Goal: Task Accomplishment & Management: Use online tool/utility

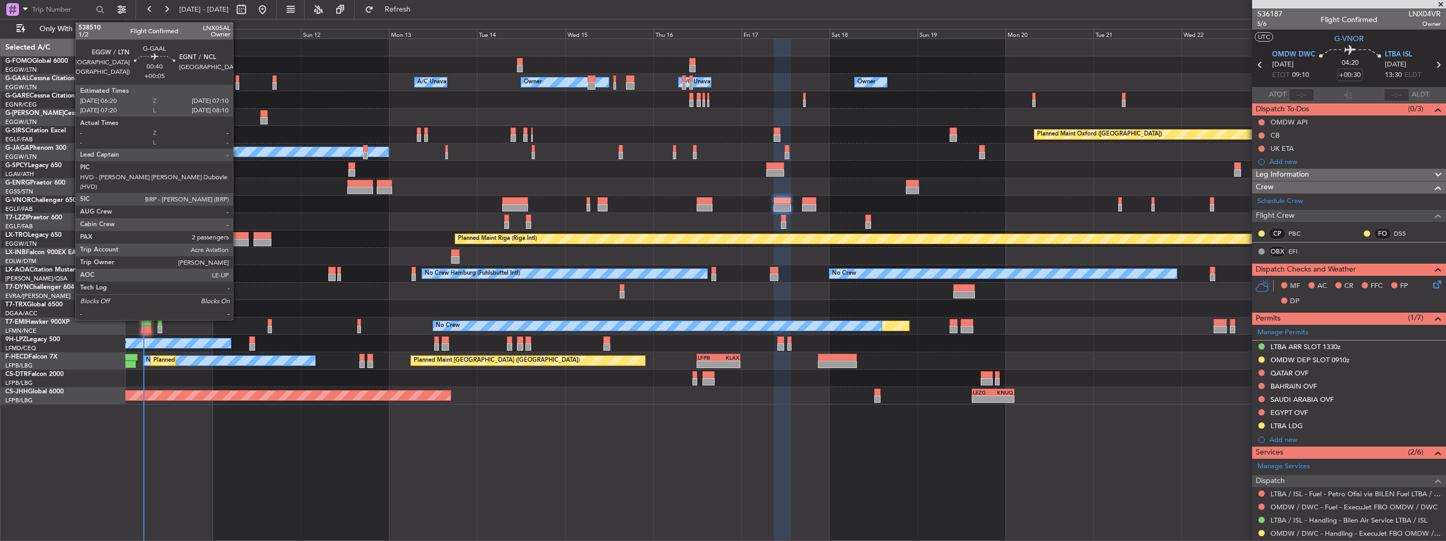
click at [238, 85] on div at bounding box center [237, 85] width 3 height 7
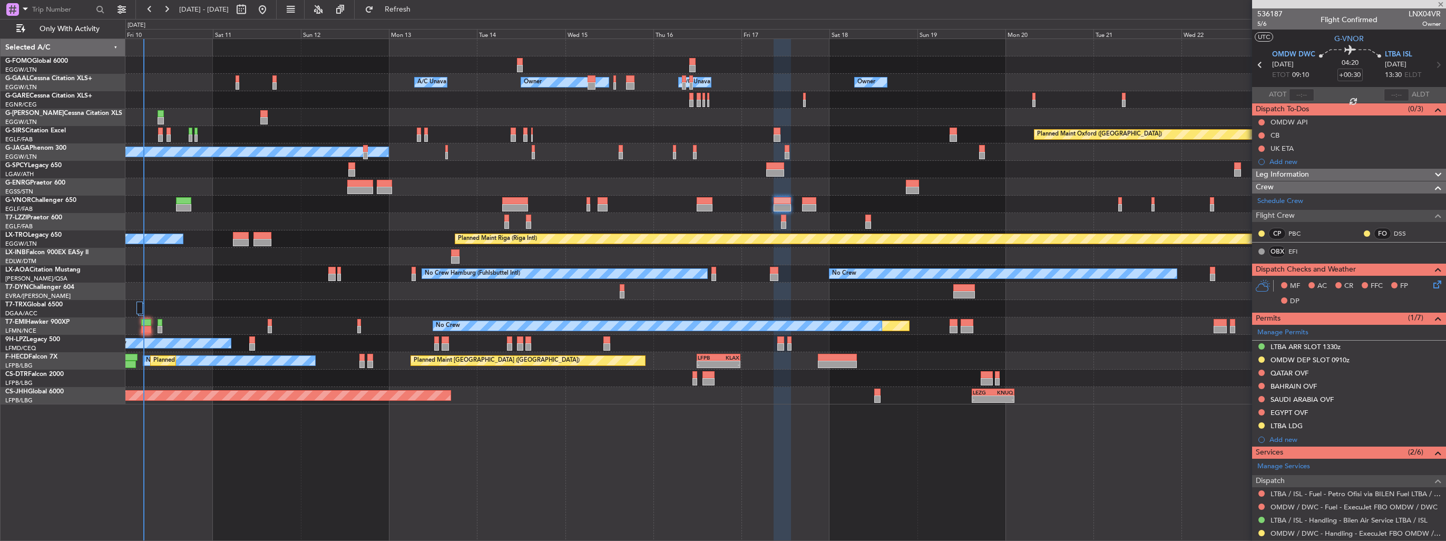
type input "+00:05"
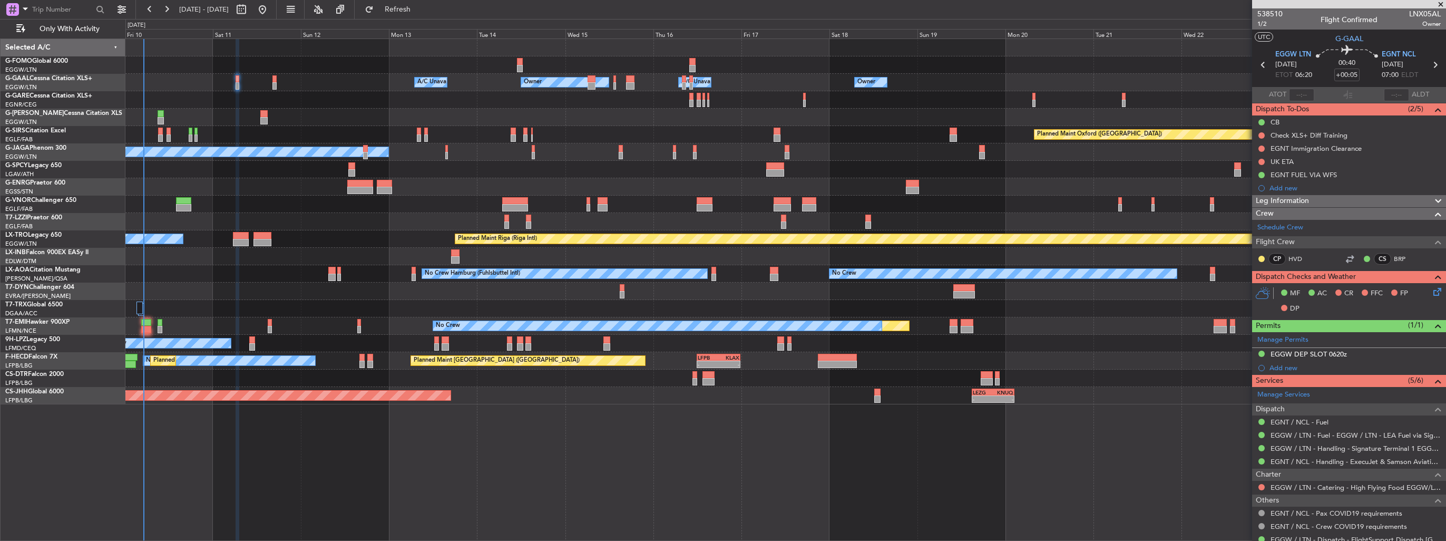
click at [709, 104] on div at bounding box center [785, 99] width 1320 height 17
click at [706, 103] on div at bounding box center [785, 99] width 1320 height 17
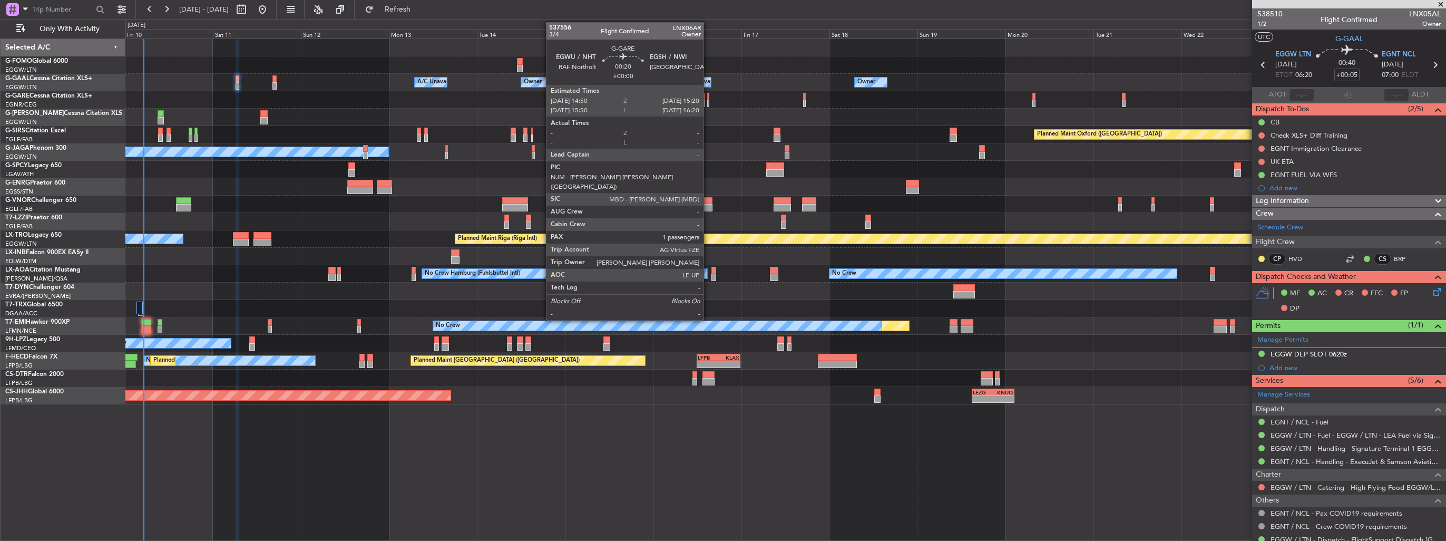
click at [708, 104] on div at bounding box center [708, 103] width 2 height 7
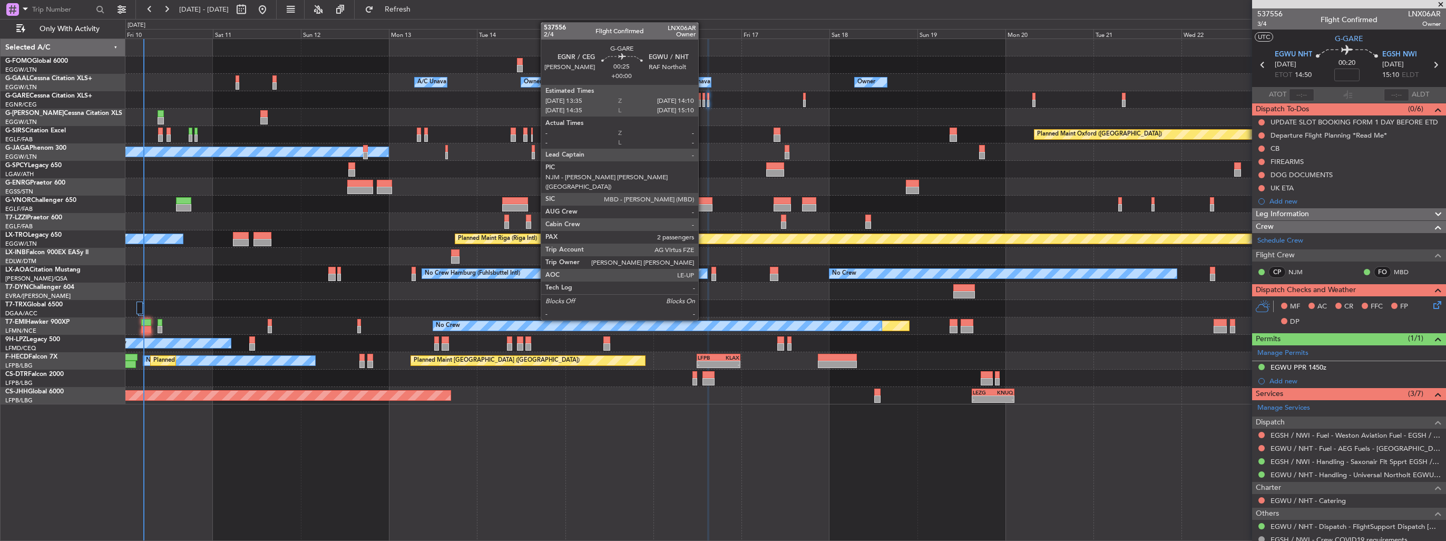
click at [702, 102] on div at bounding box center [703, 103] width 3 height 7
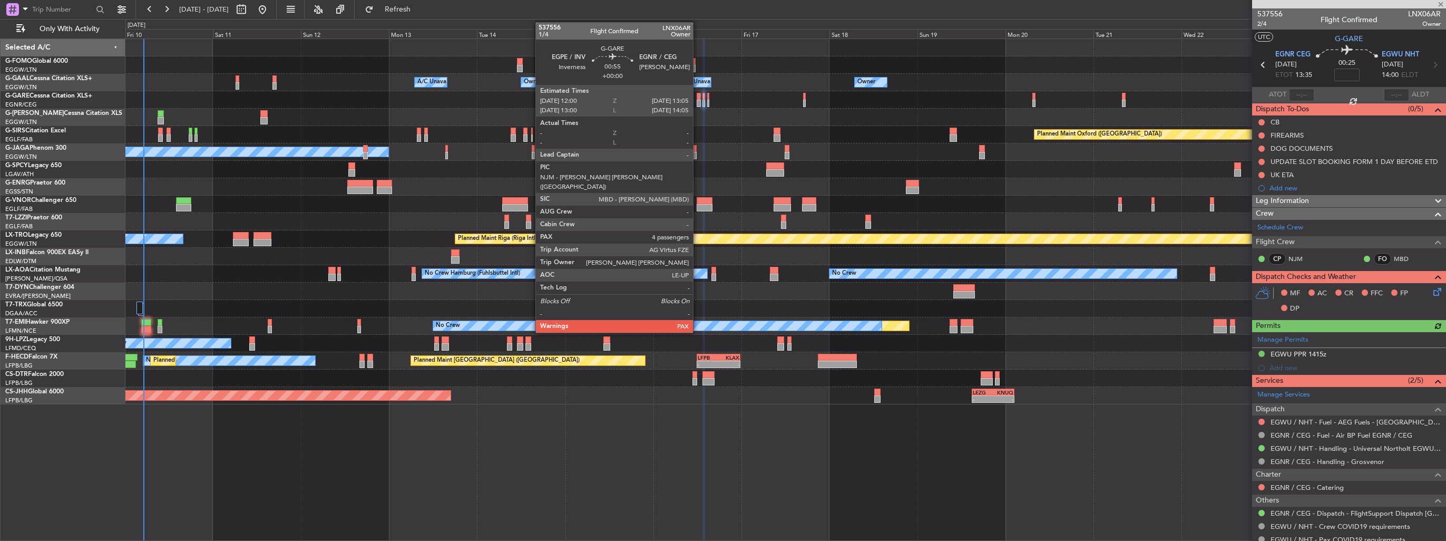
click at [698, 106] on div at bounding box center [699, 103] width 4 height 7
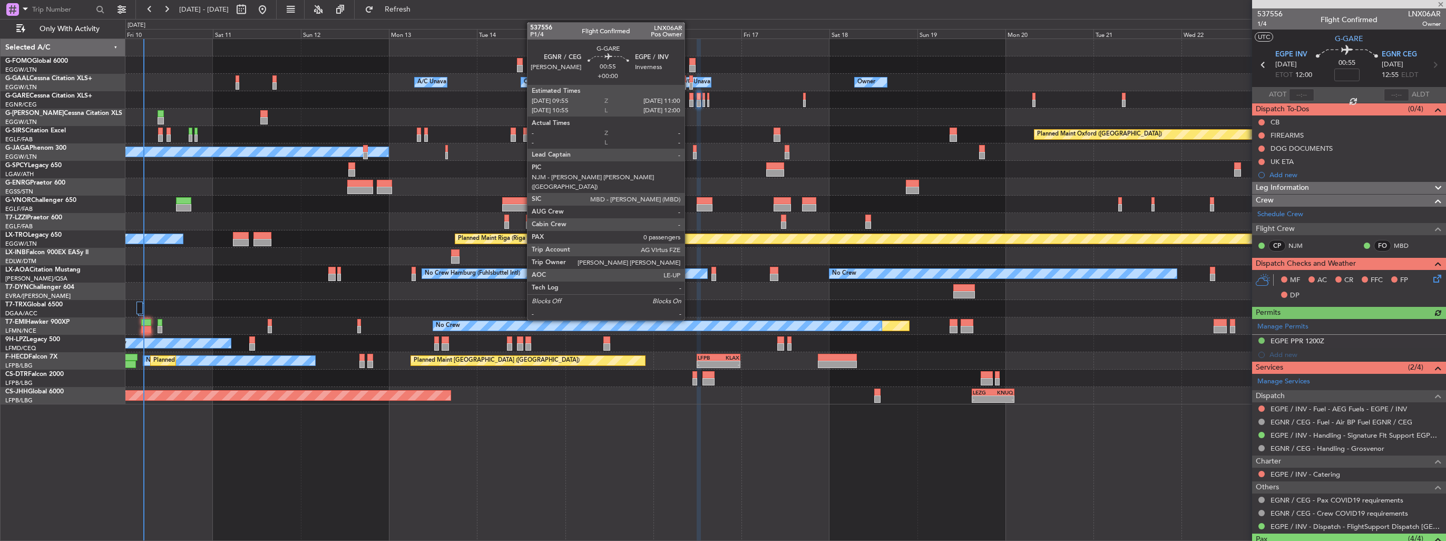
click at [689, 100] on div at bounding box center [691, 103] width 4 height 7
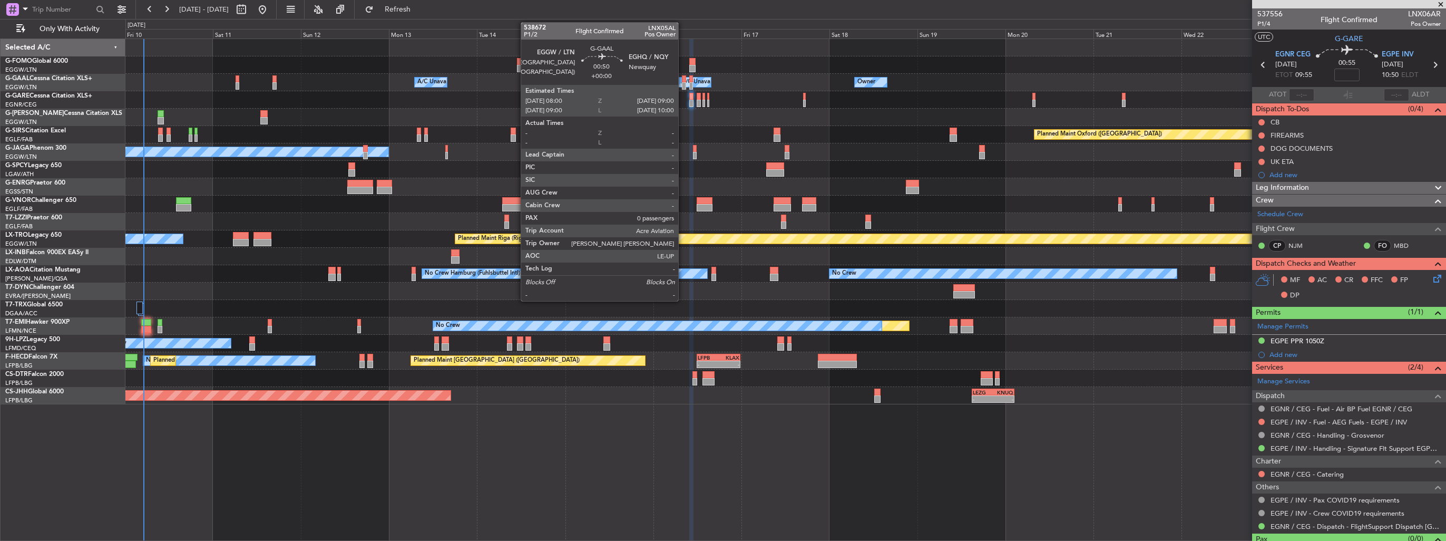
click at [683, 79] on div at bounding box center [684, 78] width 4 height 7
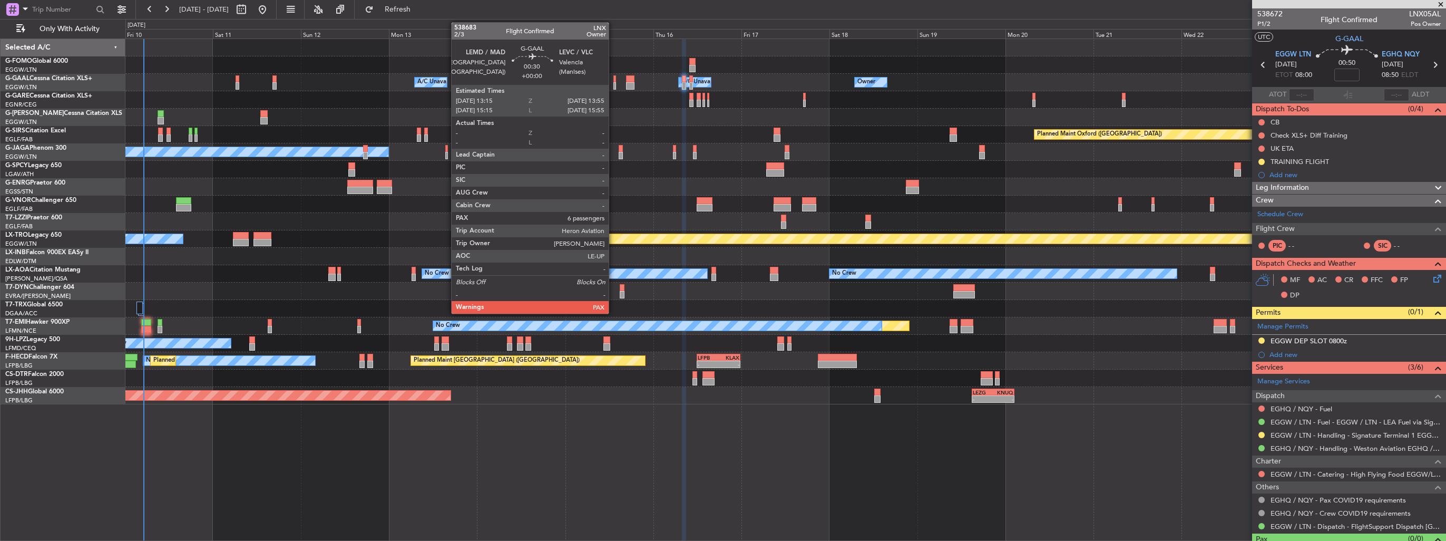
click at [613, 87] on div at bounding box center [614, 85] width 3 height 7
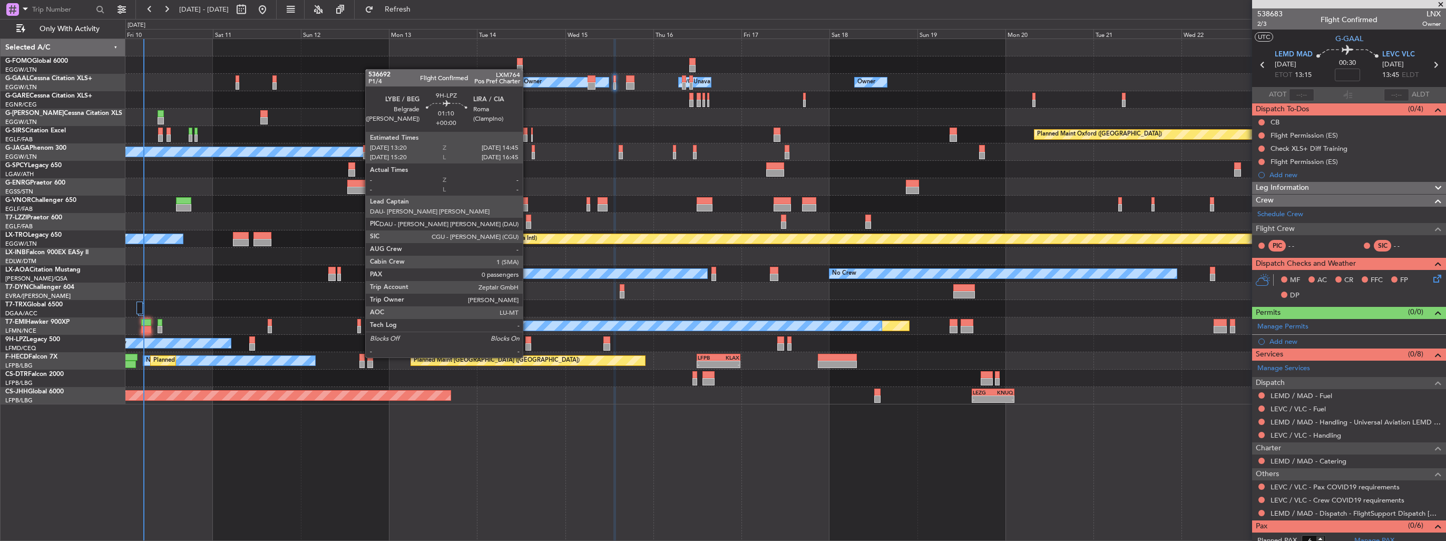
click at [528, 347] on div at bounding box center [527, 346] width 5 height 7
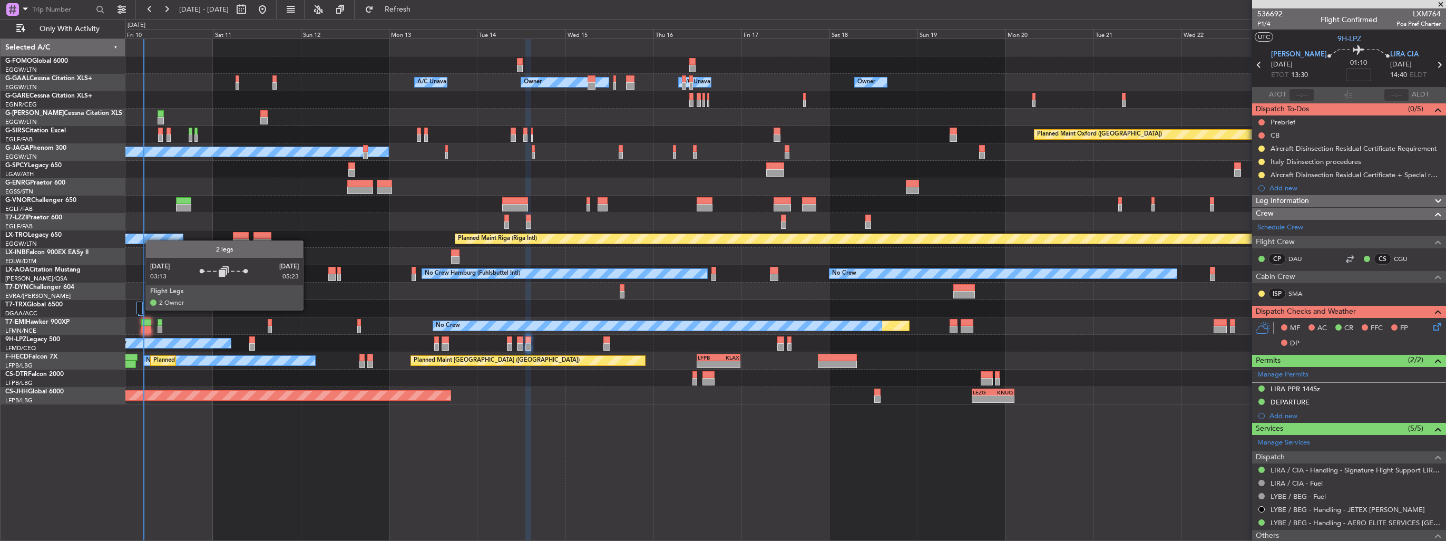
click at [140, 309] on div at bounding box center [139, 307] width 7 height 13
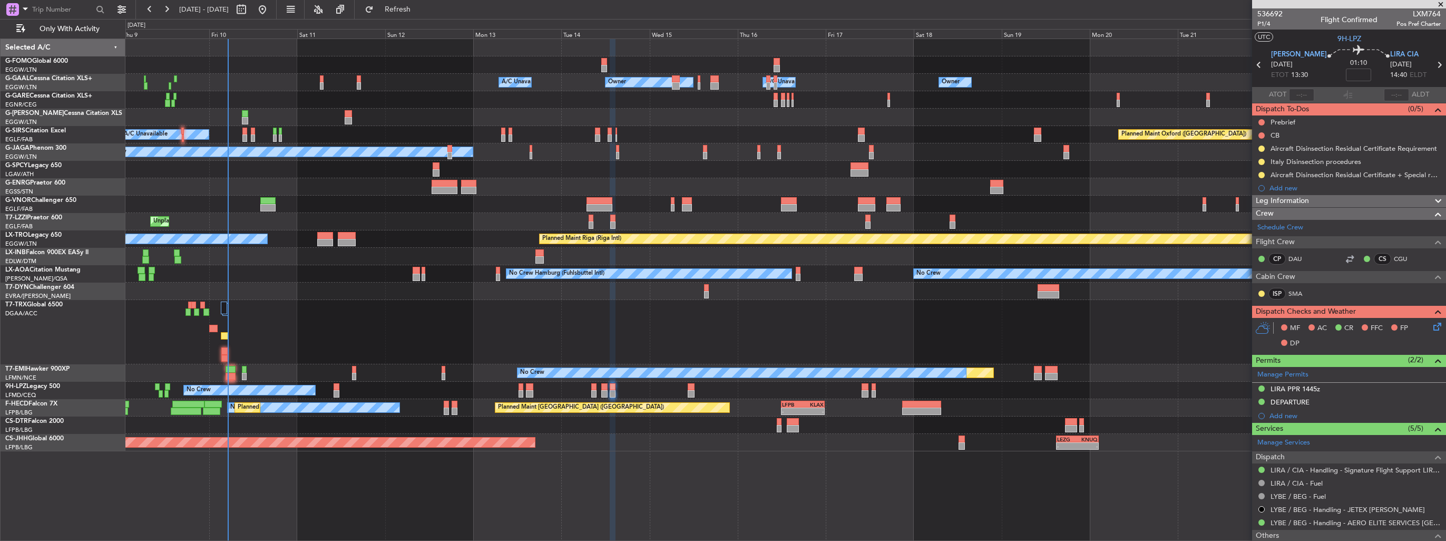
click at [336, 266] on div "No Crew No Crew Hamburg (Fuhlsbuttel Intl) Planned Maint [GEOGRAPHIC_DATA]" at bounding box center [785, 273] width 1320 height 17
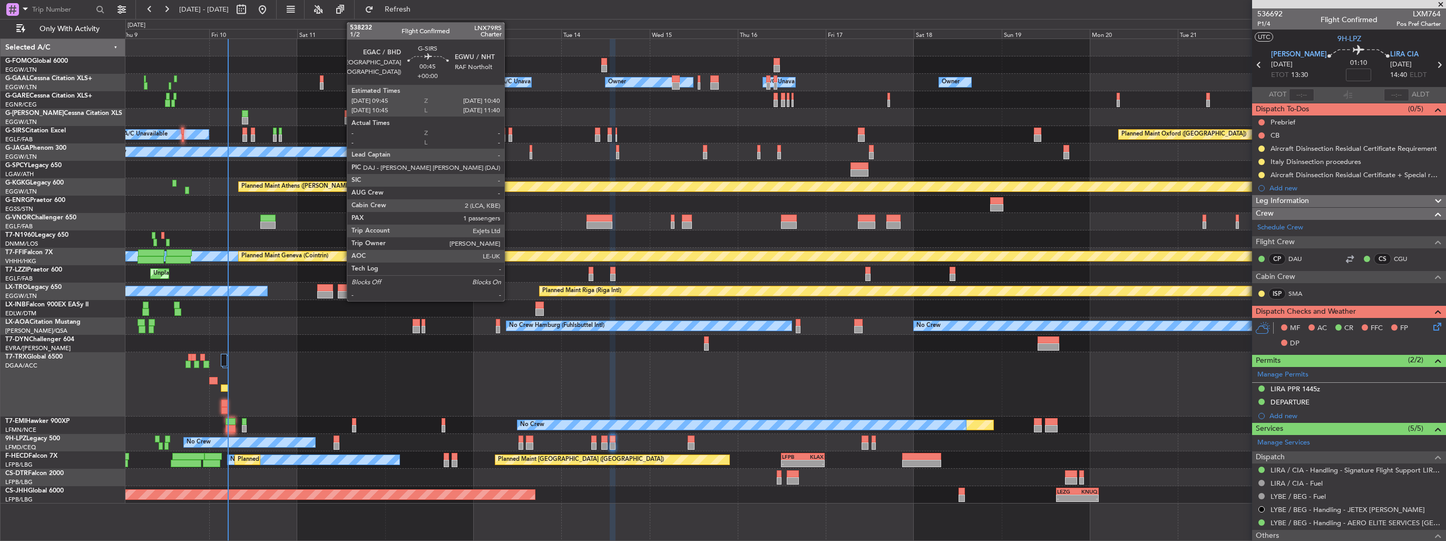
click at [509, 136] on div at bounding box center [510, 137] width 4 height 7
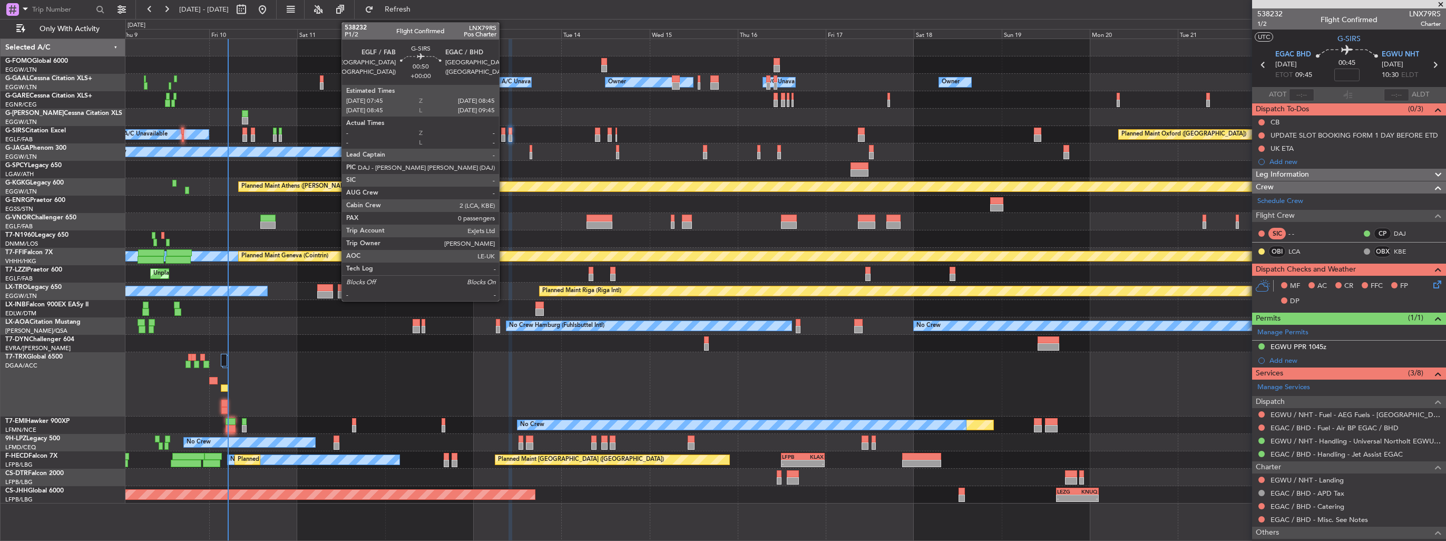
click at [504, 135] on div at bounding box center [503, 137] width 4 height 7
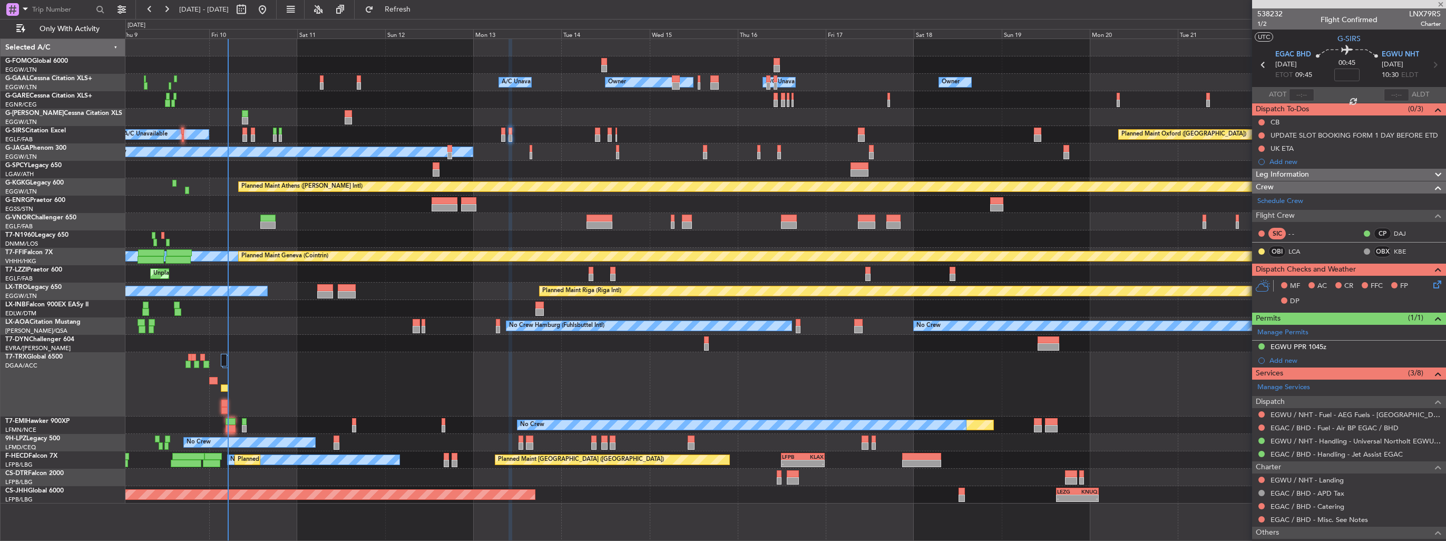
type input "0"
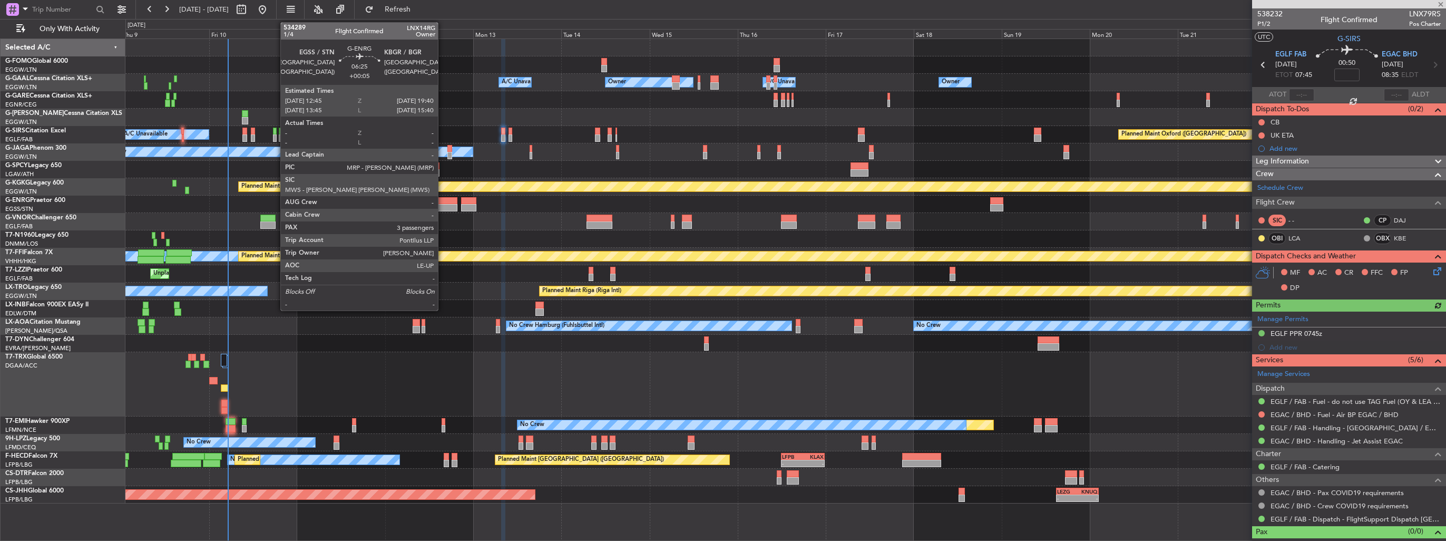
click at [443, 203] on div at bounding box center [445, 200] width 26 height 7
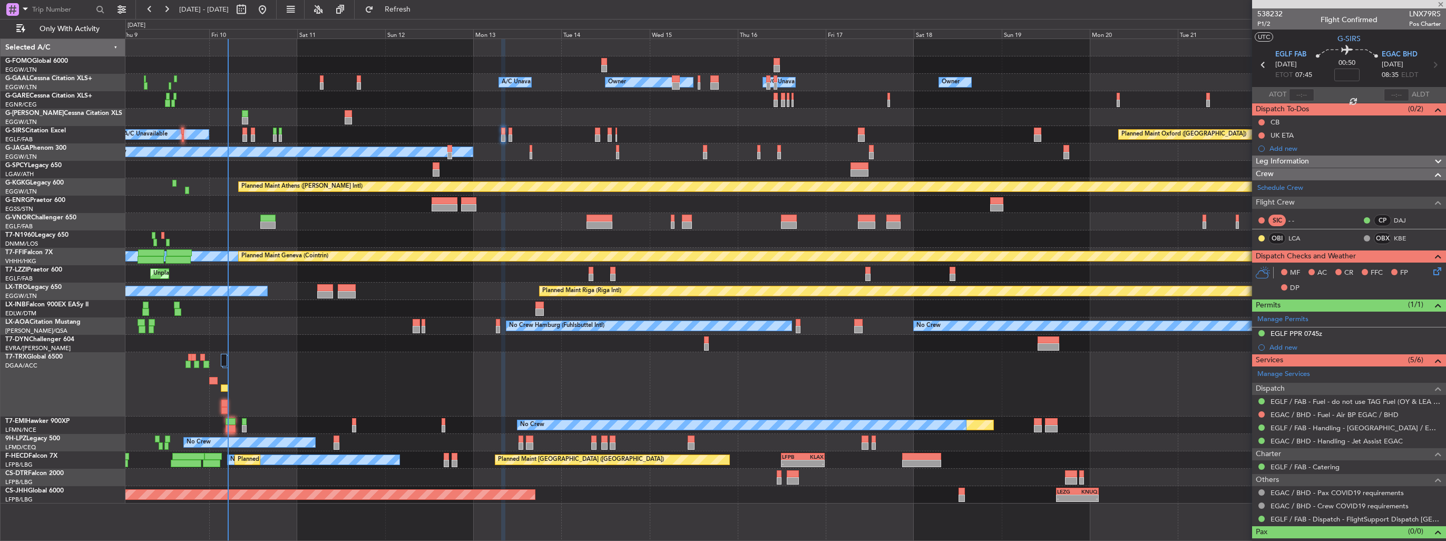
type input "+00:05"
type input "3"
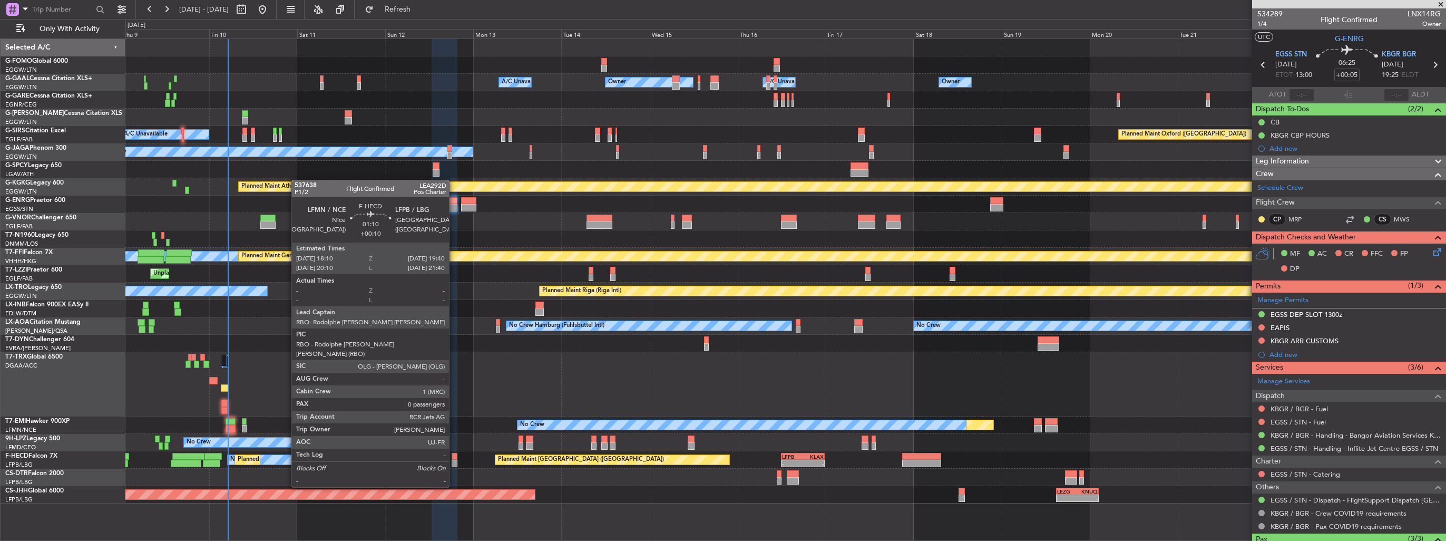
click at [454, 457] on div at bounding box center [455, 456] width 6 height 7
type input "+00:10"
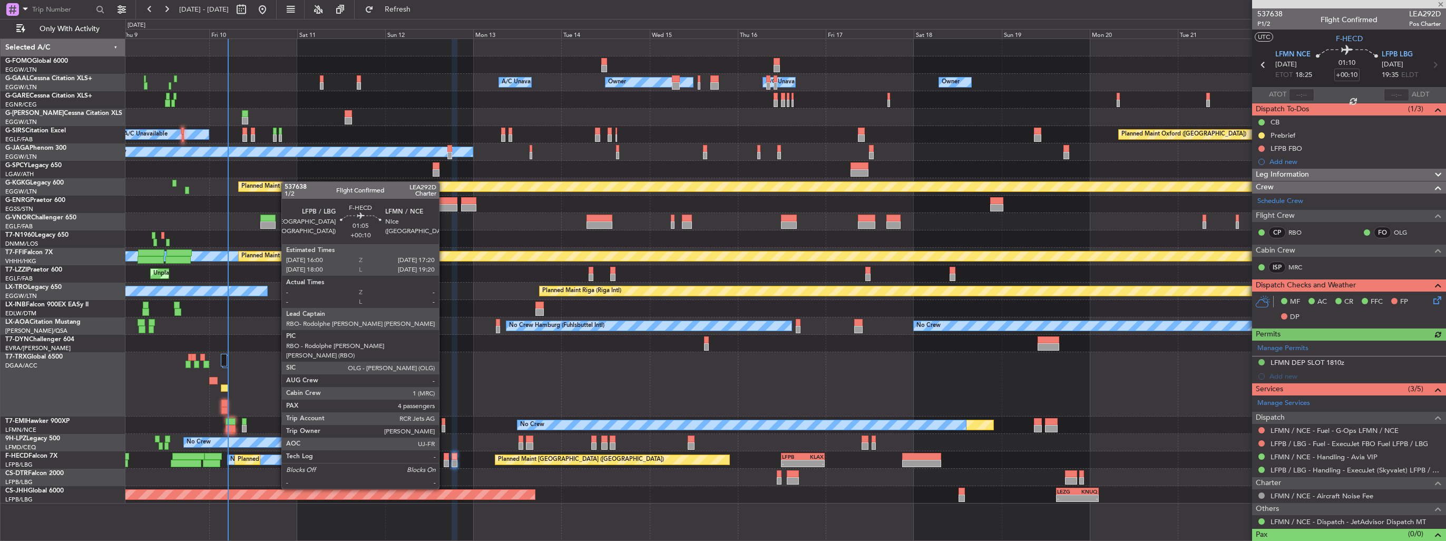
click at [444, 459] on div at bounding box center [446, 462] width 5 height 7
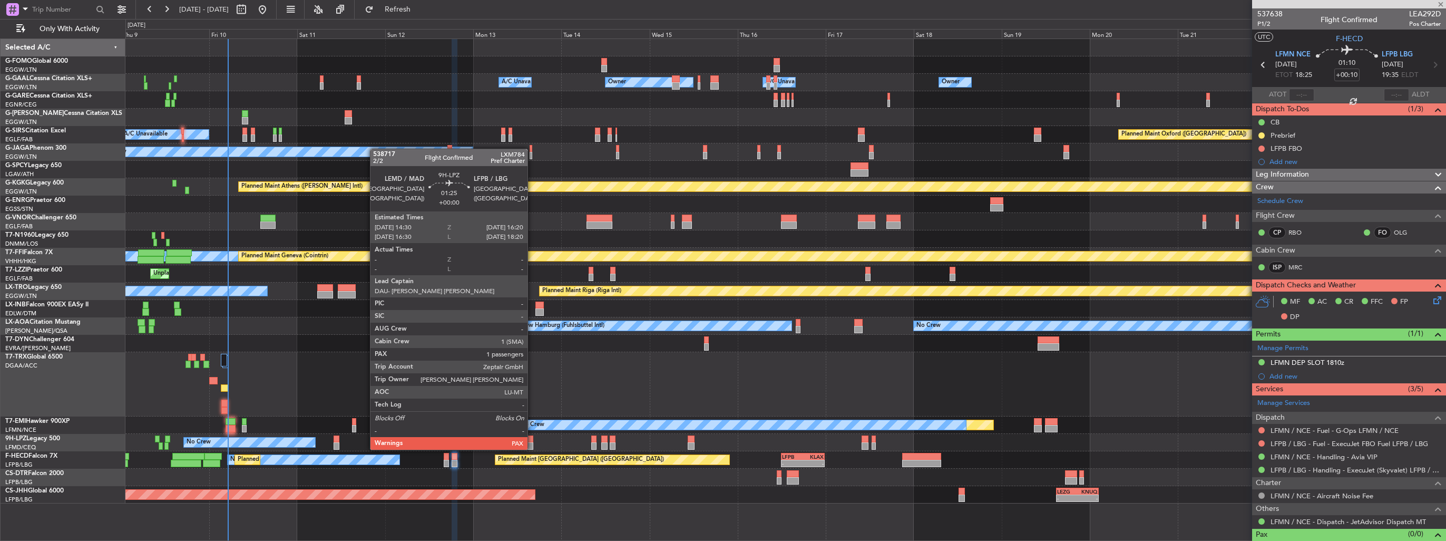
type input "4"
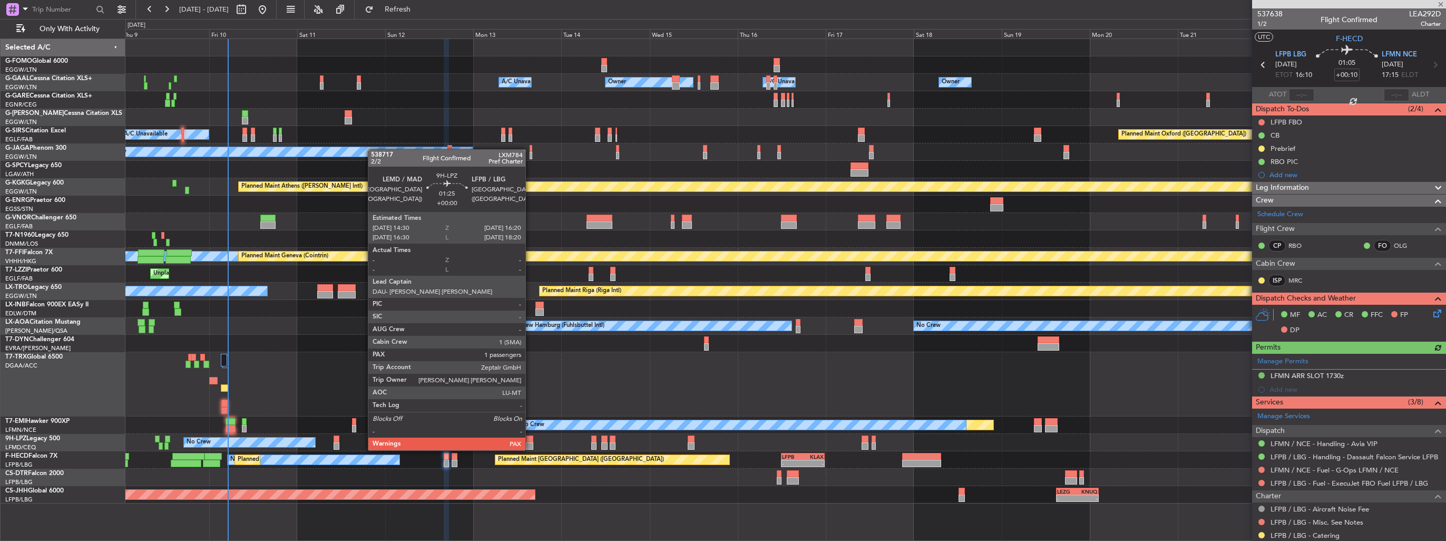
click at [530, 439] on div at bounding box center [529, 438] width 7 height 7
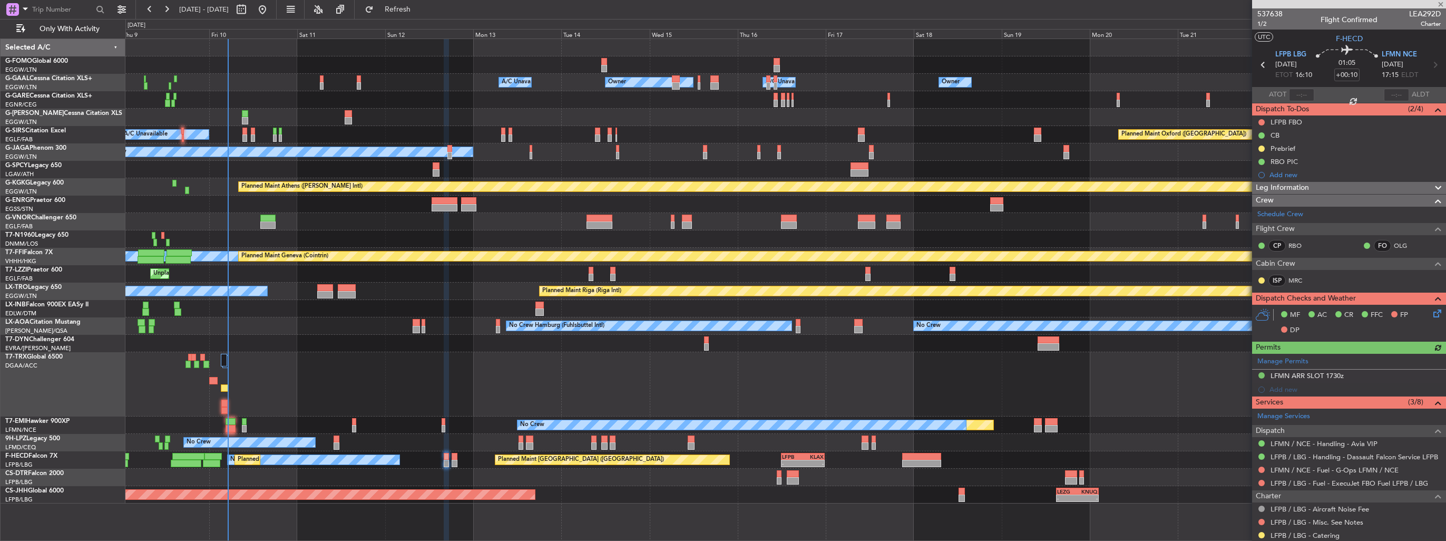
type input "1"
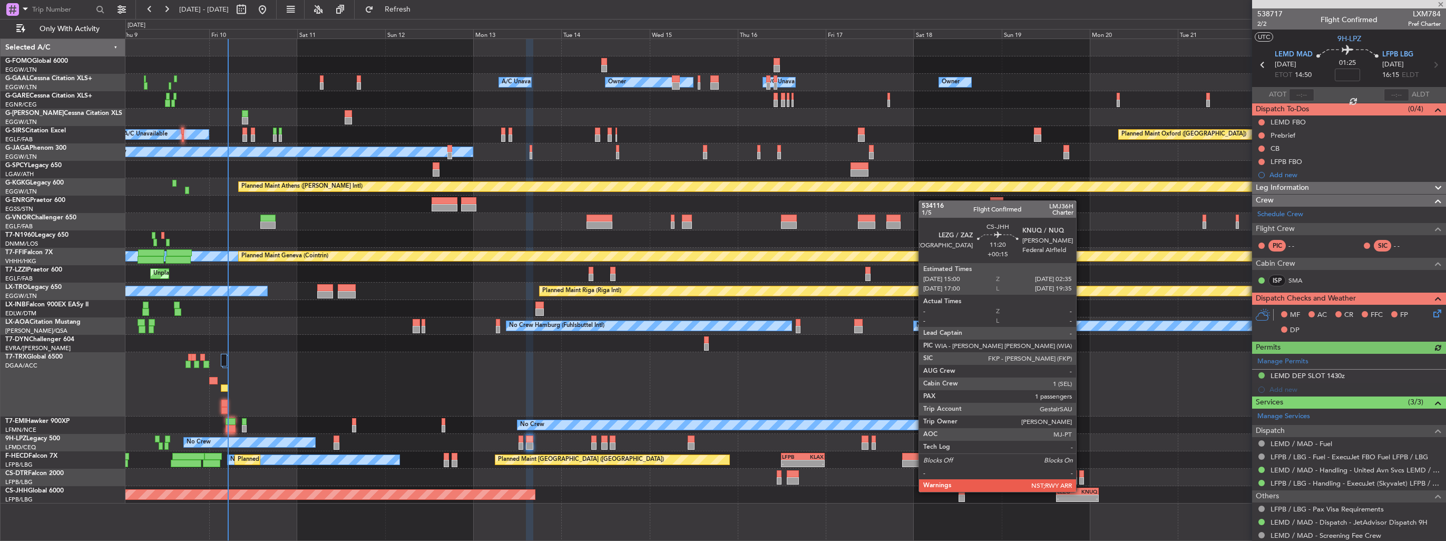
click at [1081, 491] on div "KNUQ" at bounding box center [1087, 491] width 21 height 6
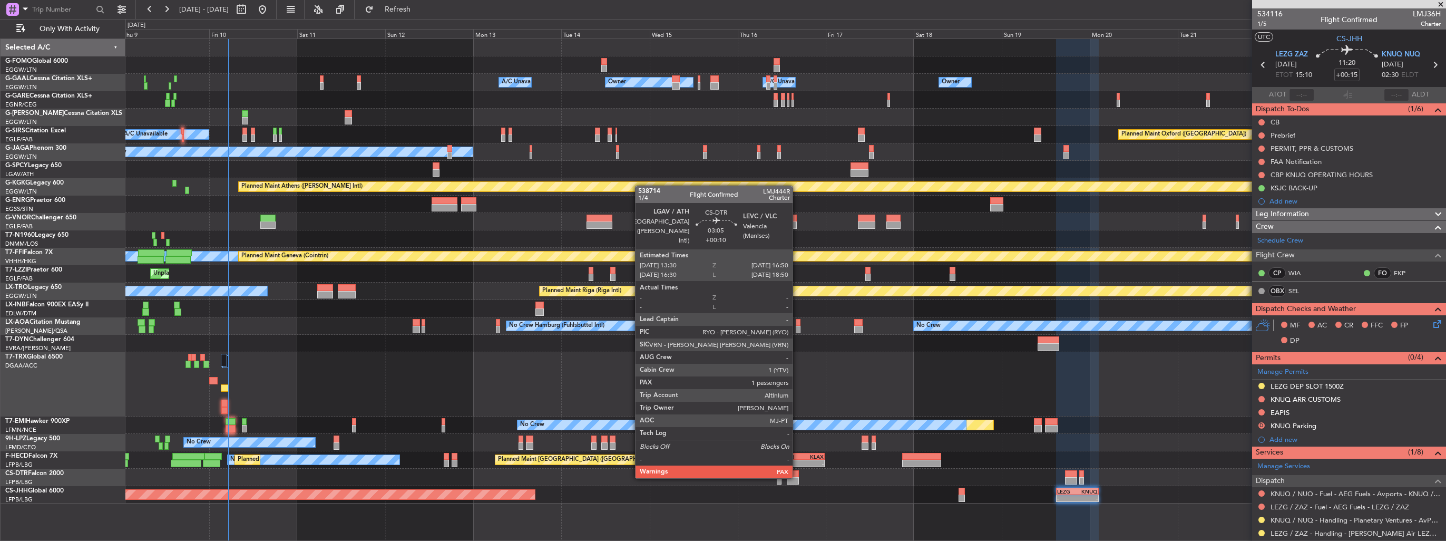
click at [797, 477] on div at bounding box center [793, 480] width 13 height 7
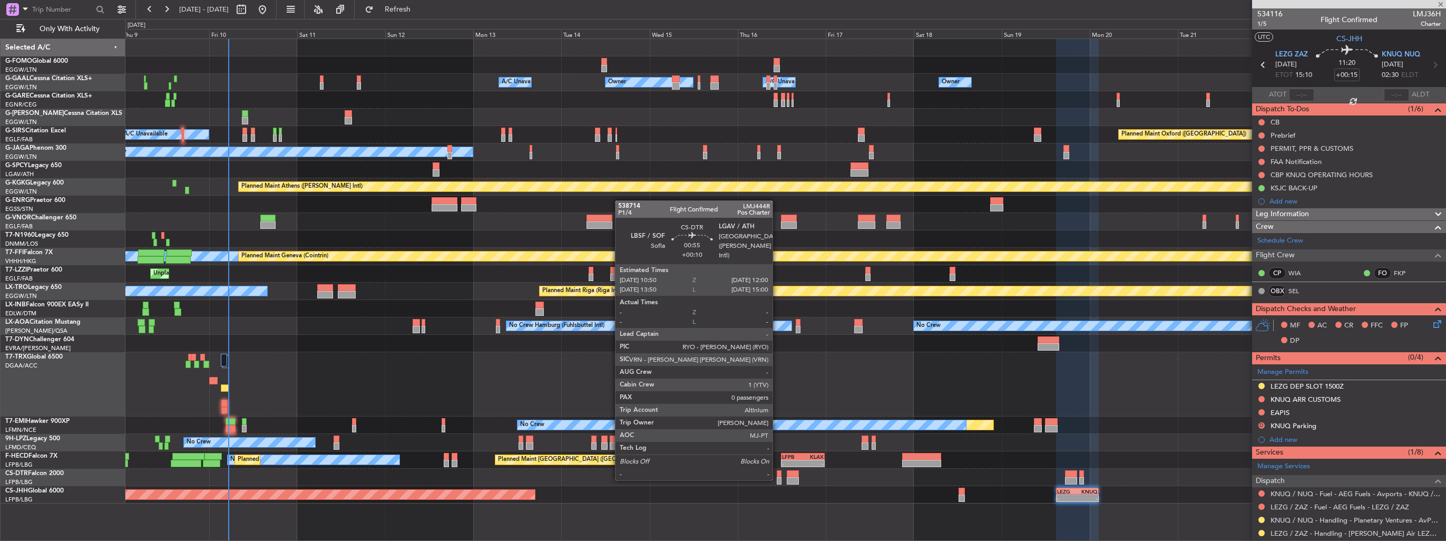
type input "+00:10"
type input "7"
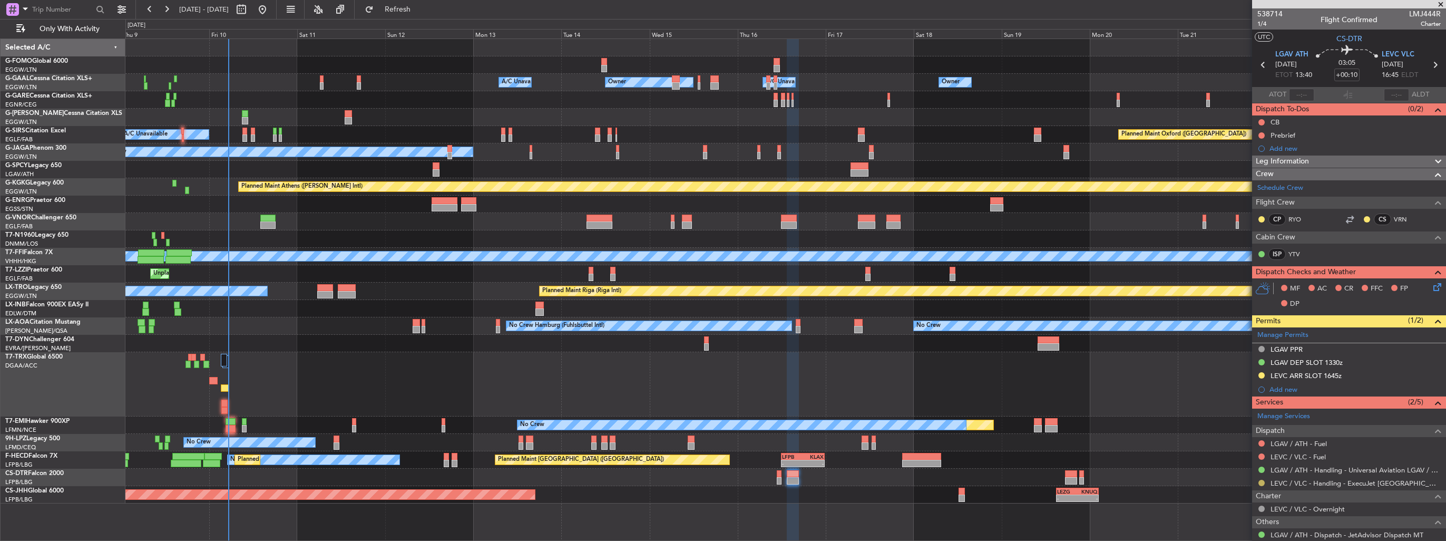
click at [1262, 483] on button at bounding box center [1261, 482] width 6 height 6
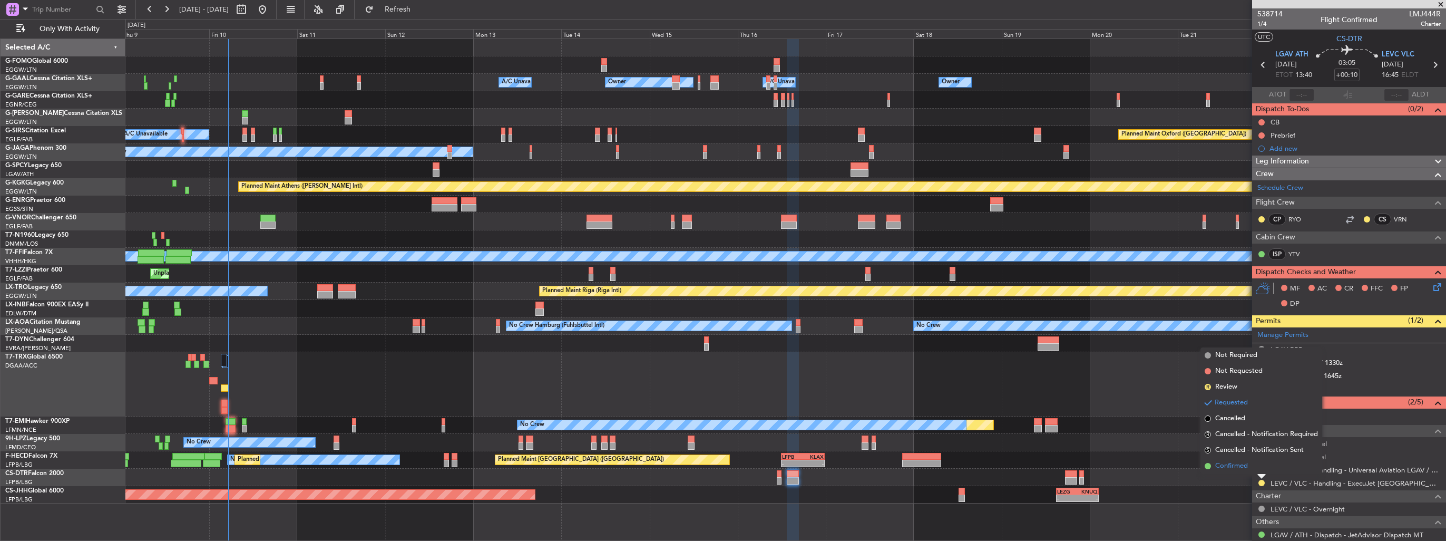
click at [1226, 466] on span "Confirmed" at bounding box center [1231, 465] width 33 height 11
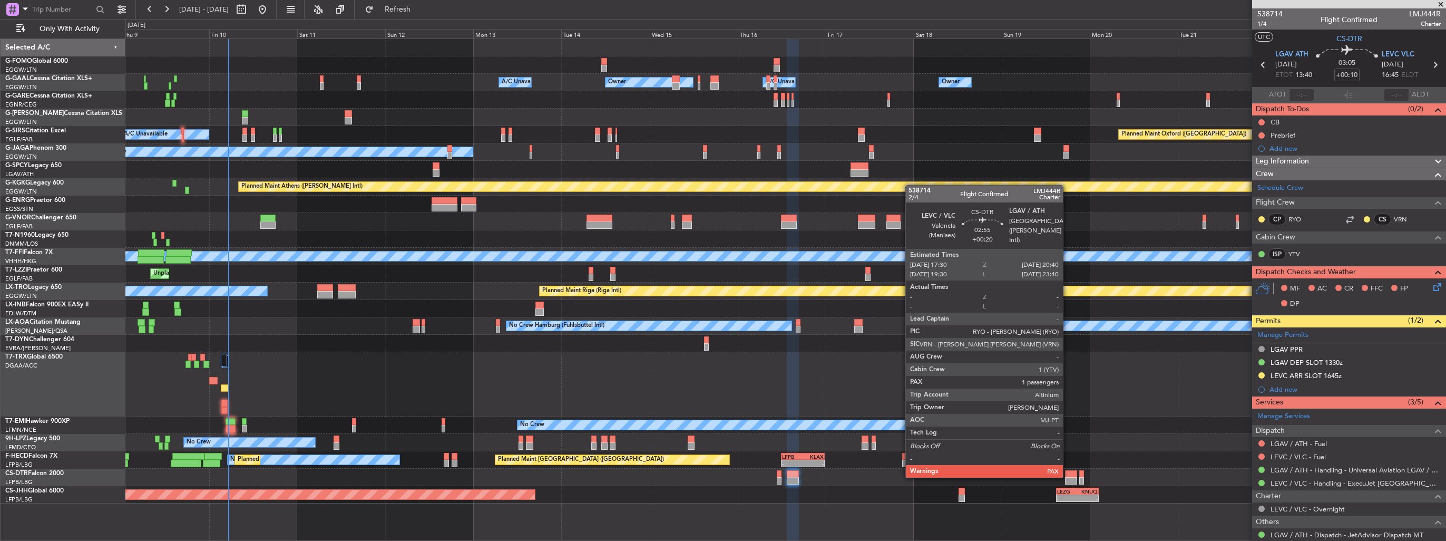
click at [1067, 477] on div at bounding box center [1071, 480] width 12 height 7
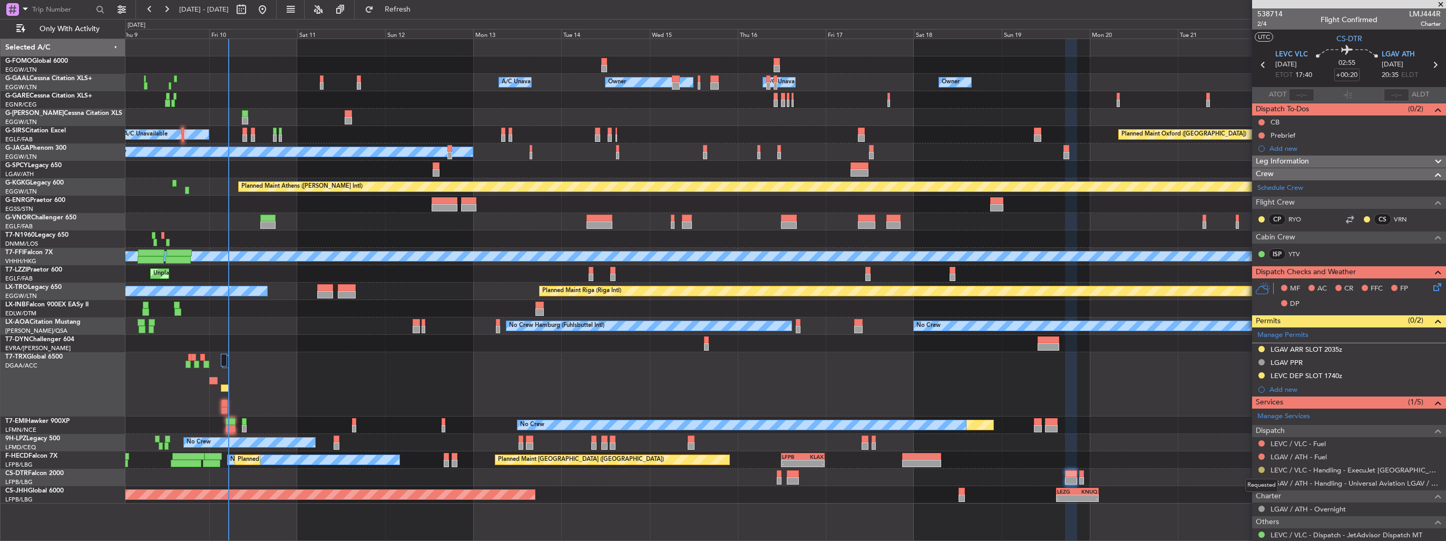
click at [1260, 468] on button at bounding box center [1261, 469] width 6 height 6
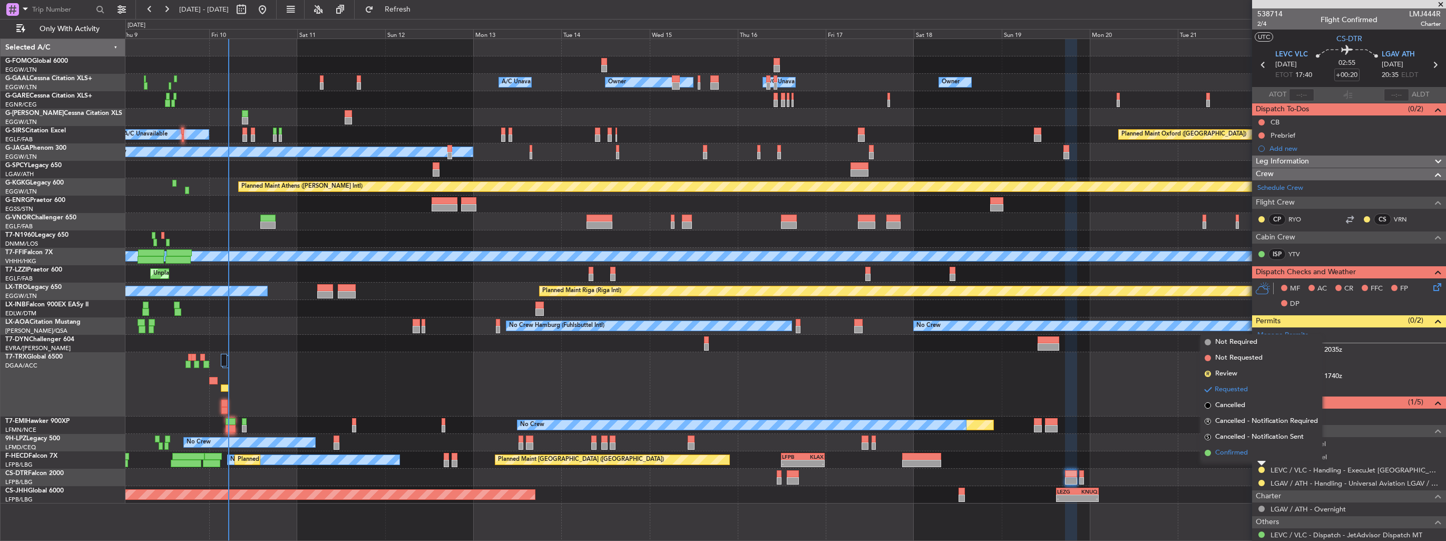
click at [1244, 456] on span "Confirmed" at bounding box center [1231, 452] width 33 height 11
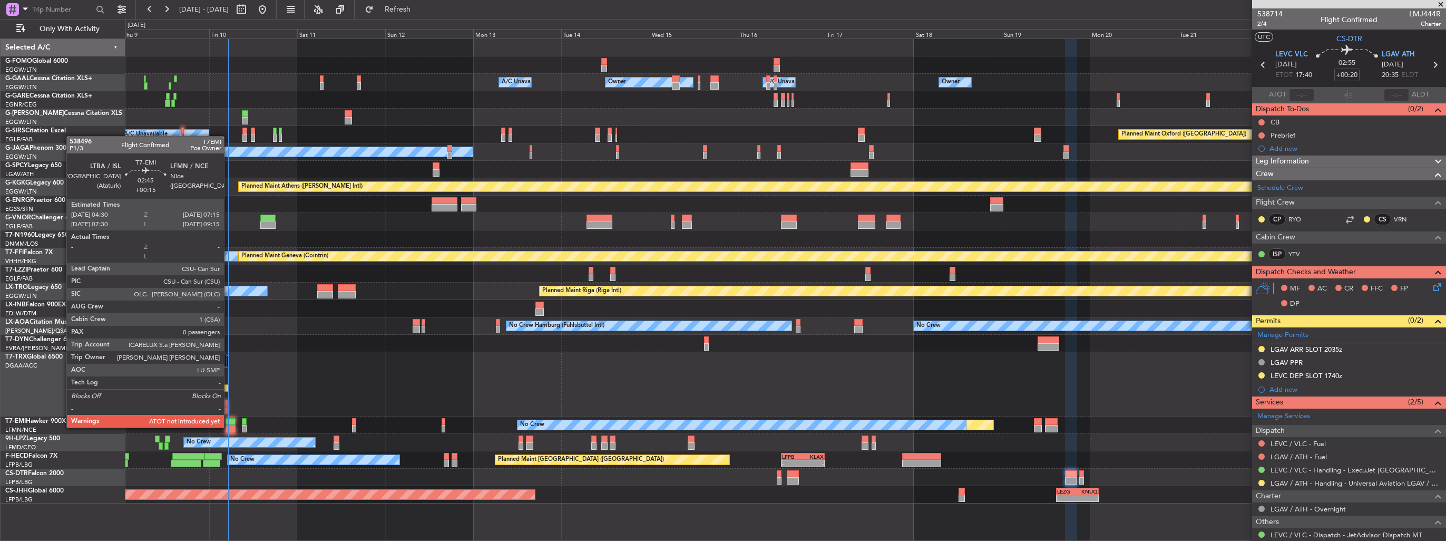
click at [229, 426] on div at bounding box center [231, 428] width 11 height 7
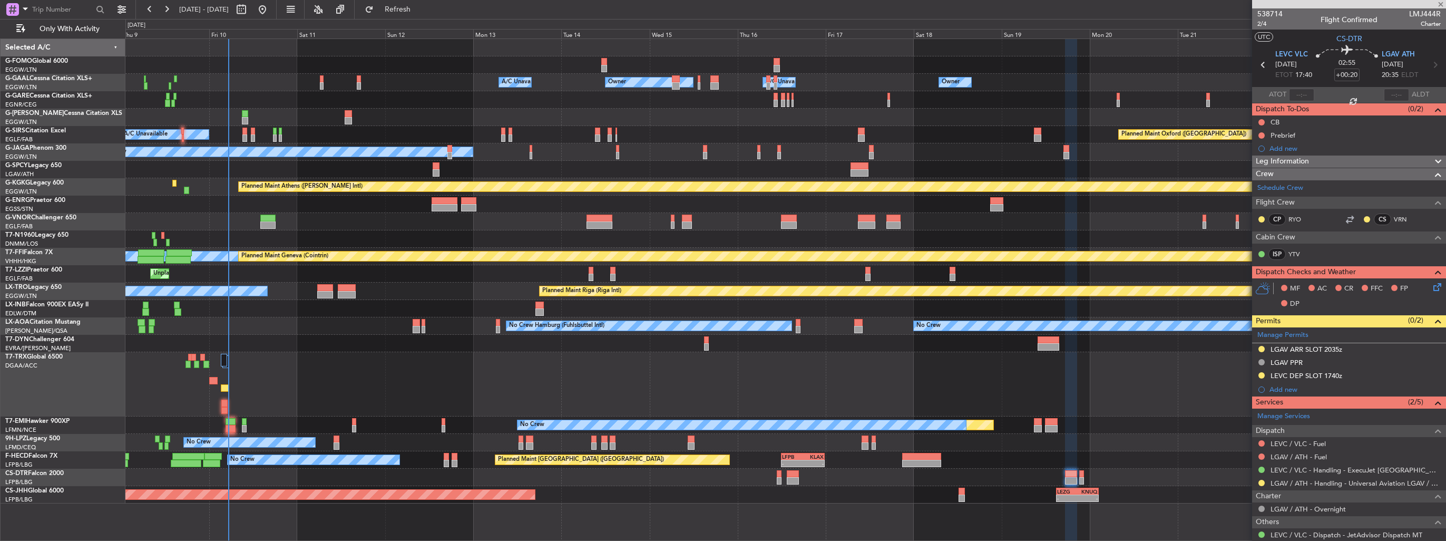
type input "+00:15"
type input "0"
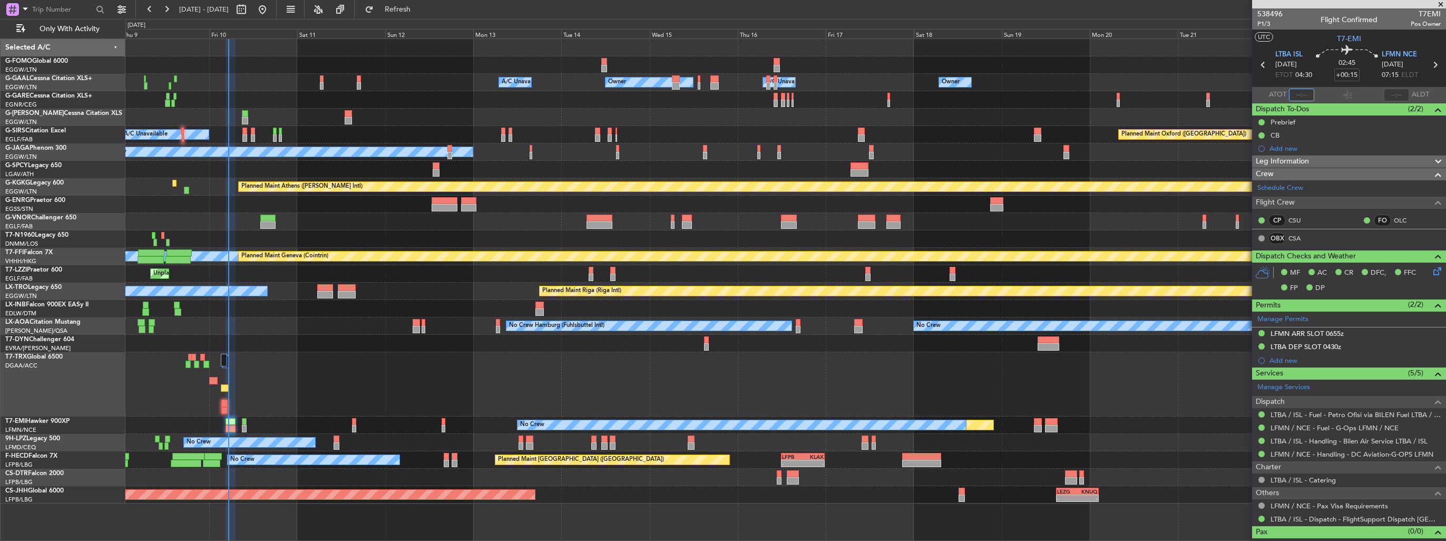
click at [1297, 96] on input "text" at bounding box center [1301, 95] width 25 height 13
type input "05:13"
